Goal: Check status: Check status

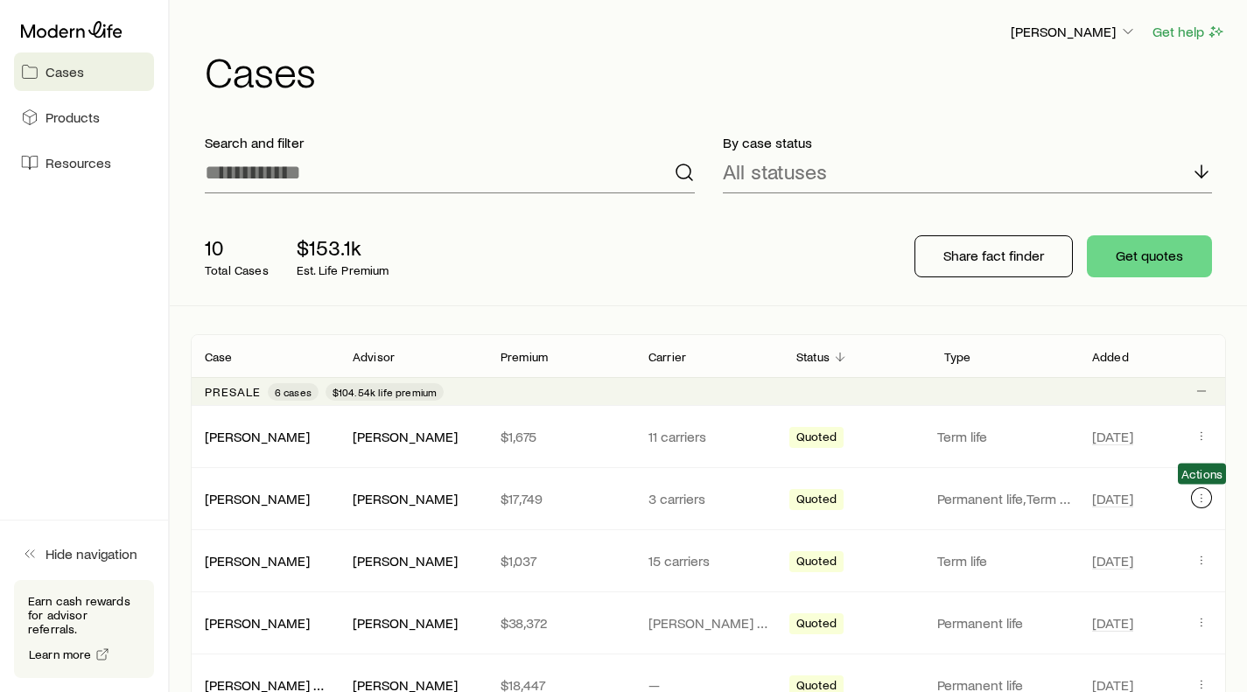
click at [1197, 495] on icon "Client cases" at bounding box center [1201, 498] width 14 height 14
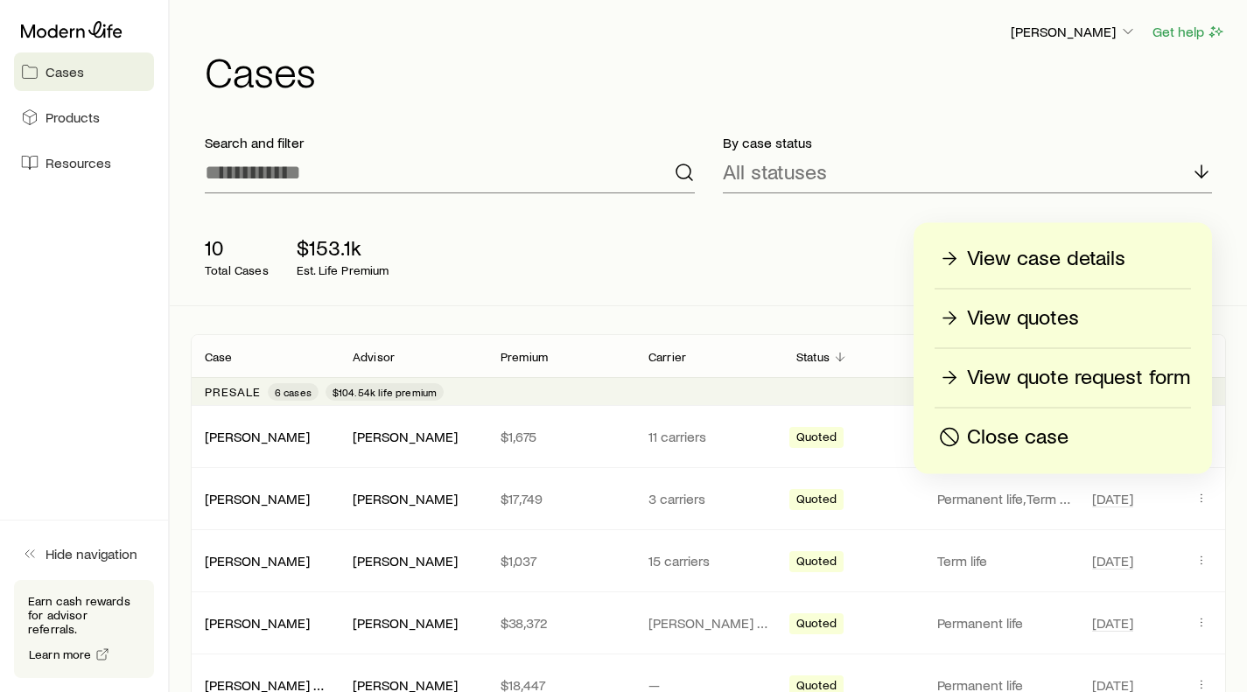
click at [220, 498] on link "[PERSON_NAME]" at bounding box center [257, 498] width 105 height 17
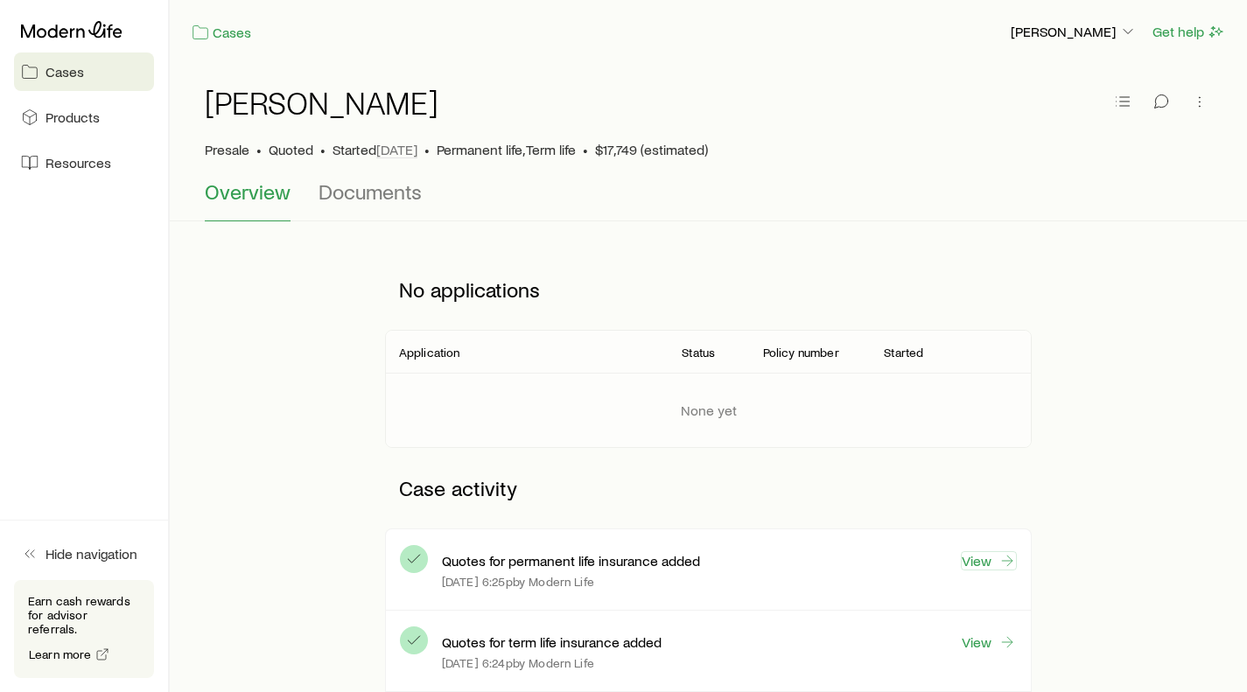
click at [985, 560] on link "View" at bounding box center [989, 560] width 56 height 19
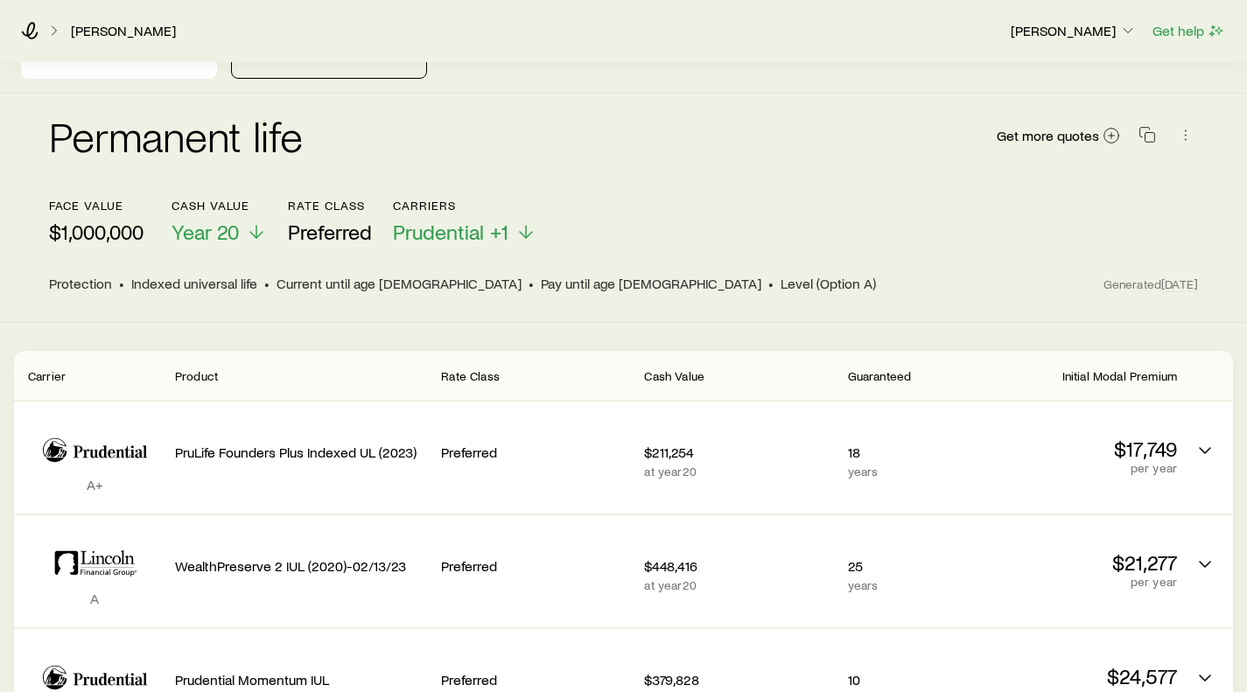
scroll to position [175, 0]
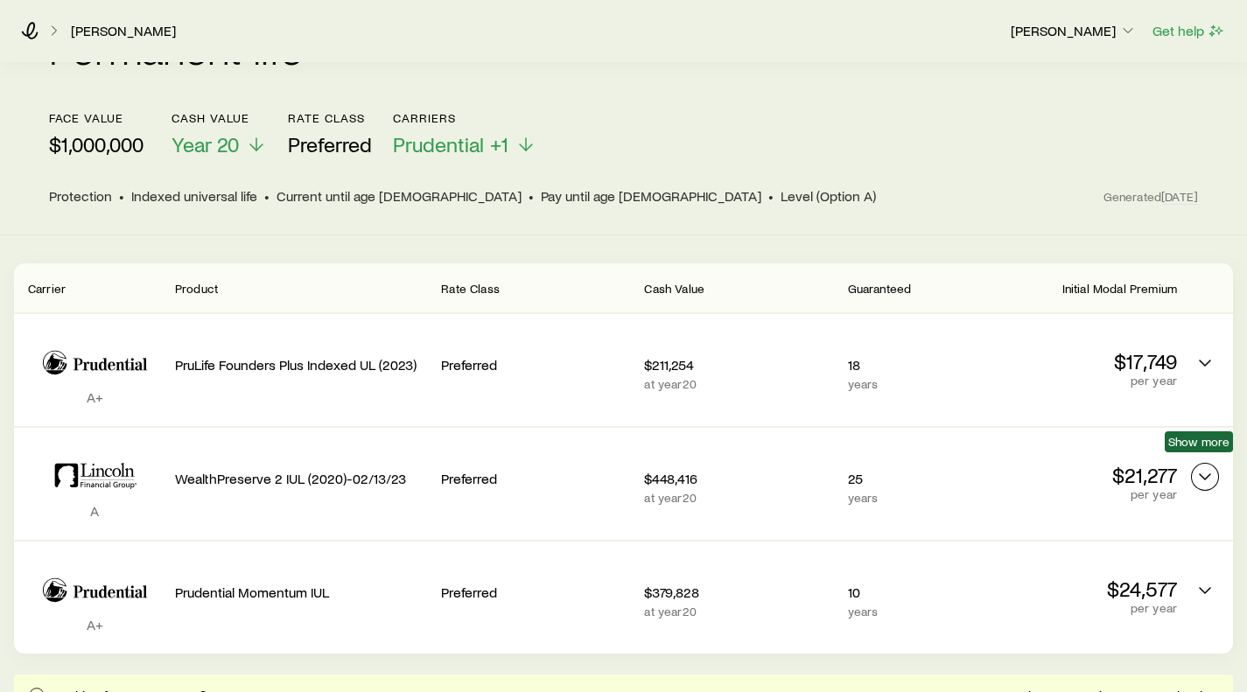
click at [1199, 466] on icon "Permanent quotes" at bounding box center [1204, 476] width 21 height 21
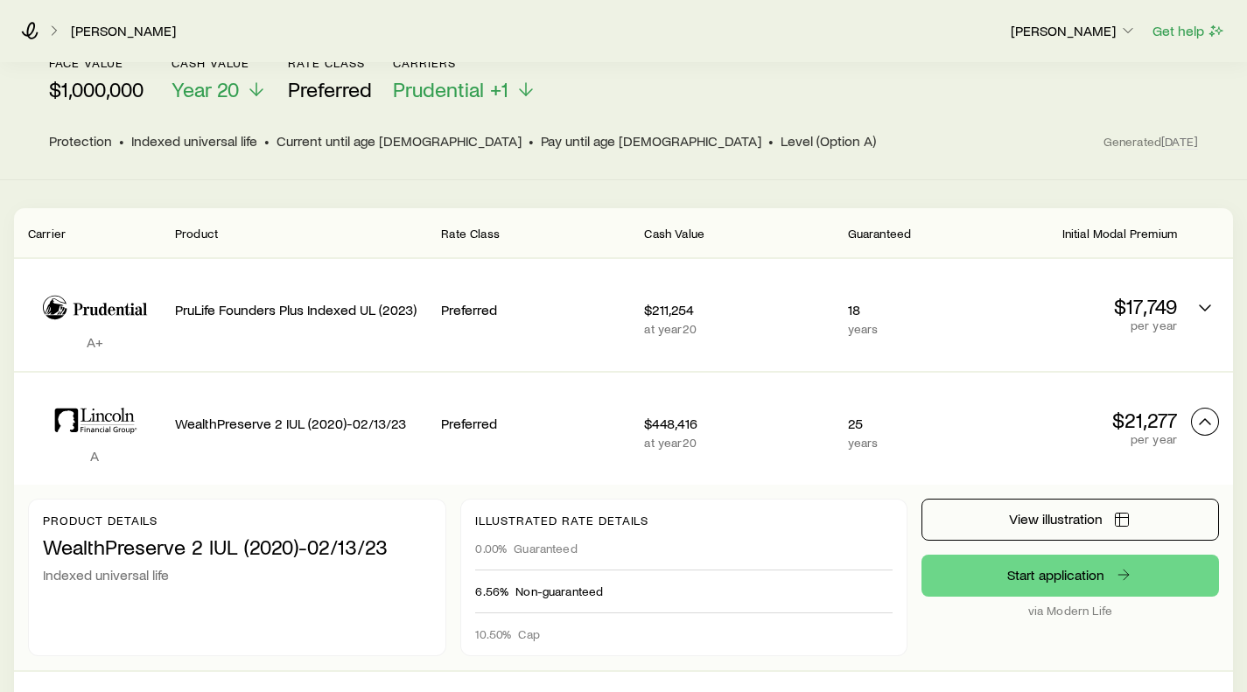
scroll to position [262, 0]
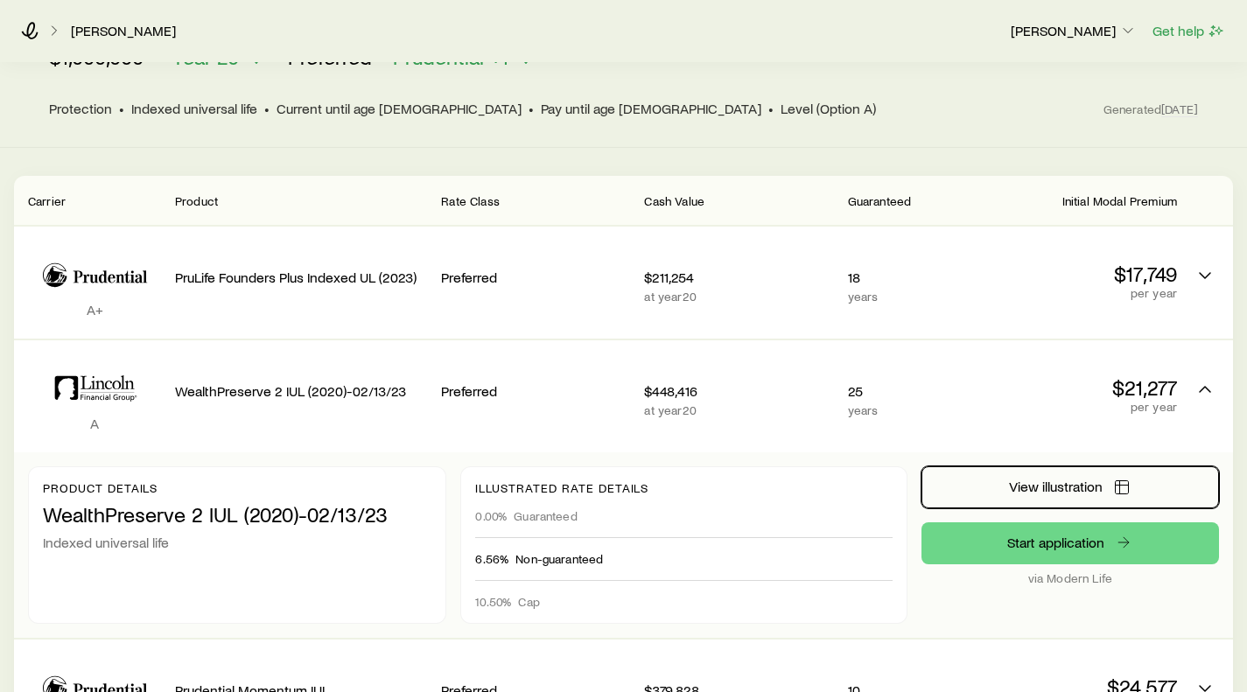
click at [1063, 479] on span "View illustration" at bounding box center [1056, 486] width 94 height 14
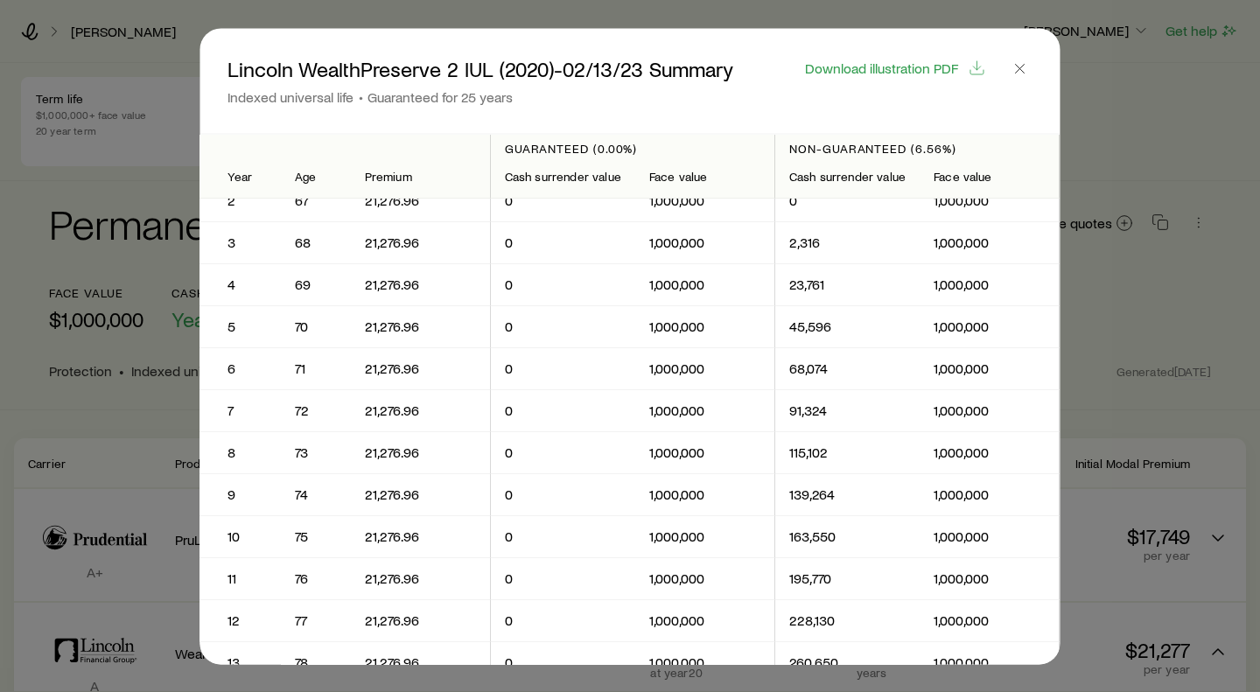
scroll to position [0, 0]
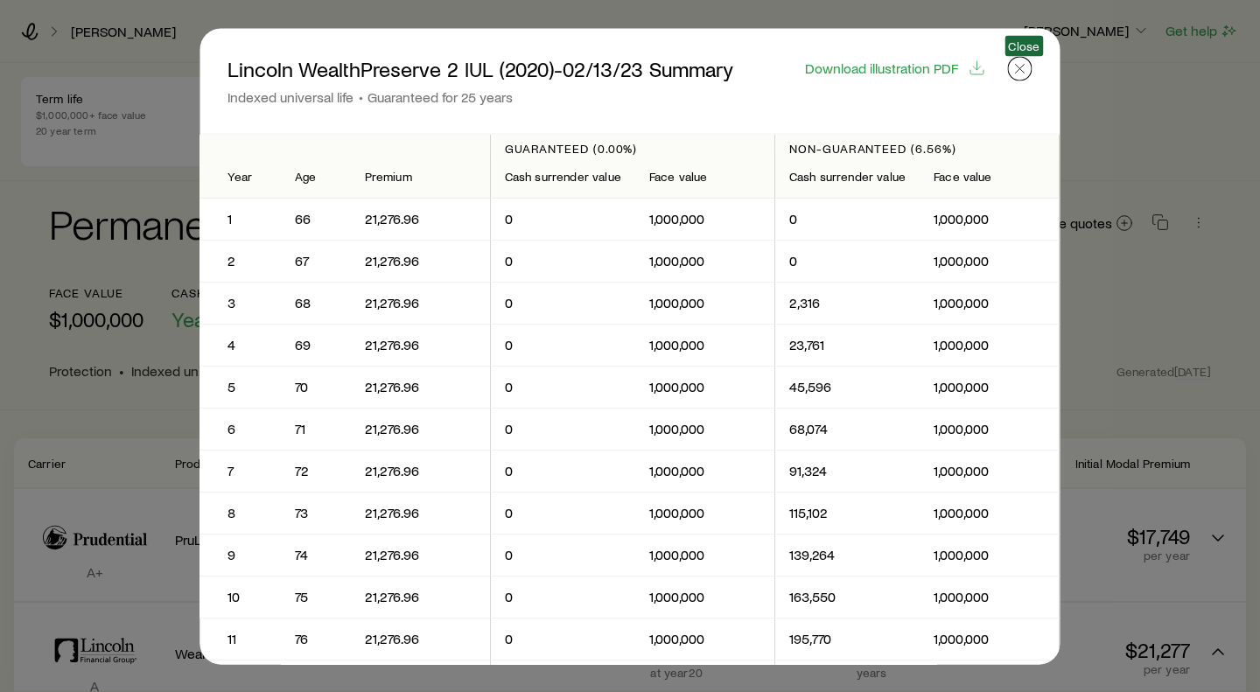
click at [1026, 68] on icon "button" at bounding box center [1019, 67] width 17 height 17
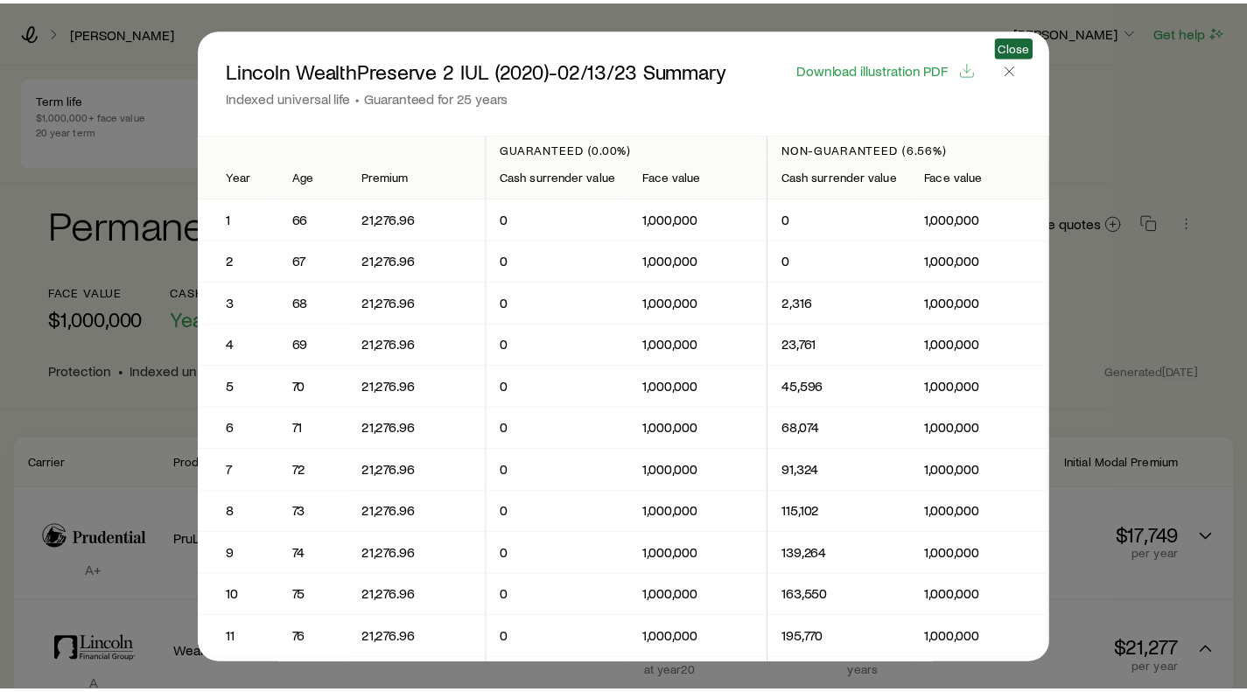
scroll to position [262, 0]
